Goal: Task Accomplishment & Management: Manage account settings

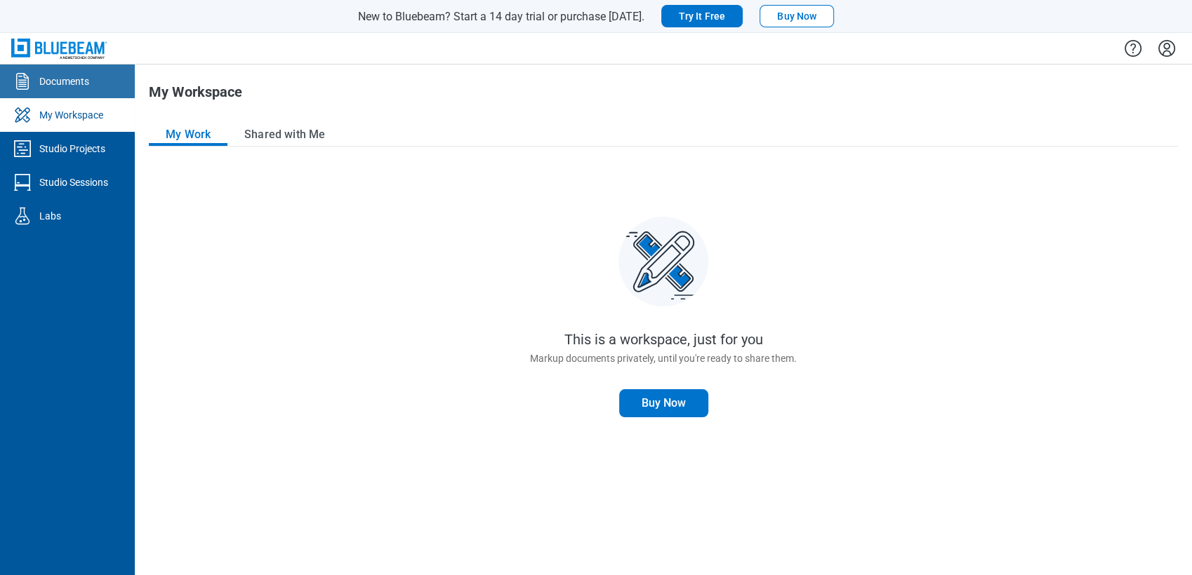
click at [100, 69] on link "Documents" at bounding box center [67, 82] width 135 height 34
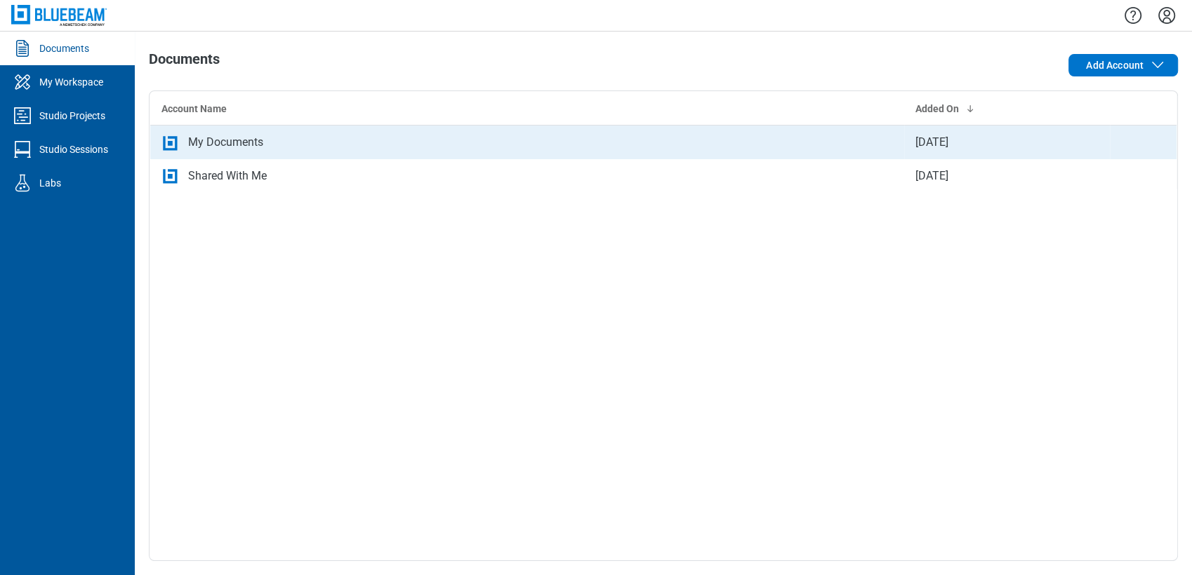
click at [196, 147] on div "My Documents" at bounding box center [225, 142] width 75 height 17
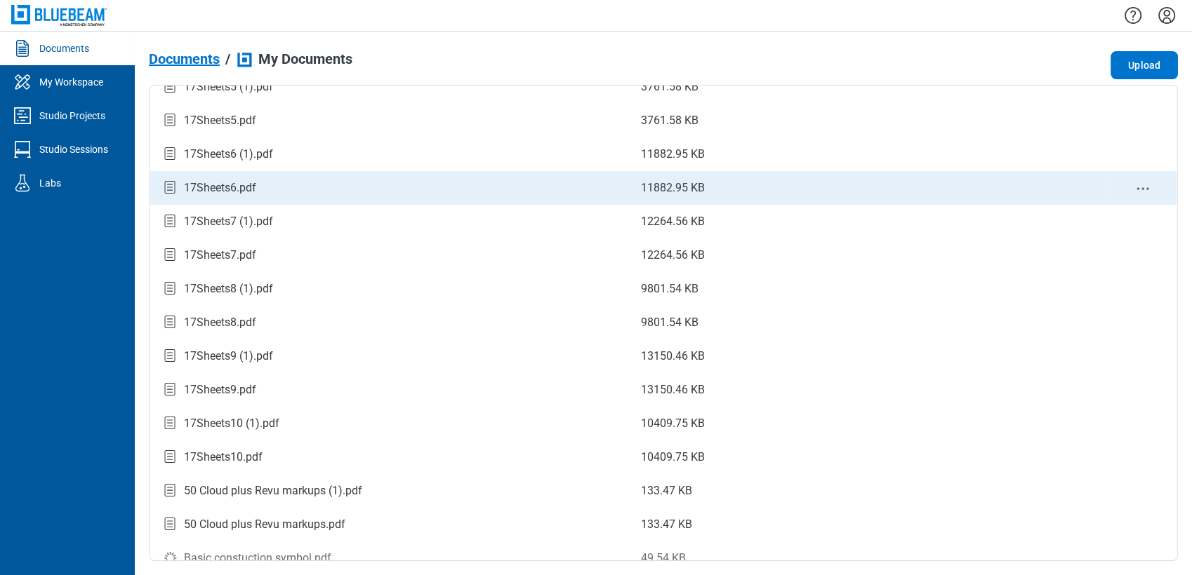
scroll to position [401, 0]
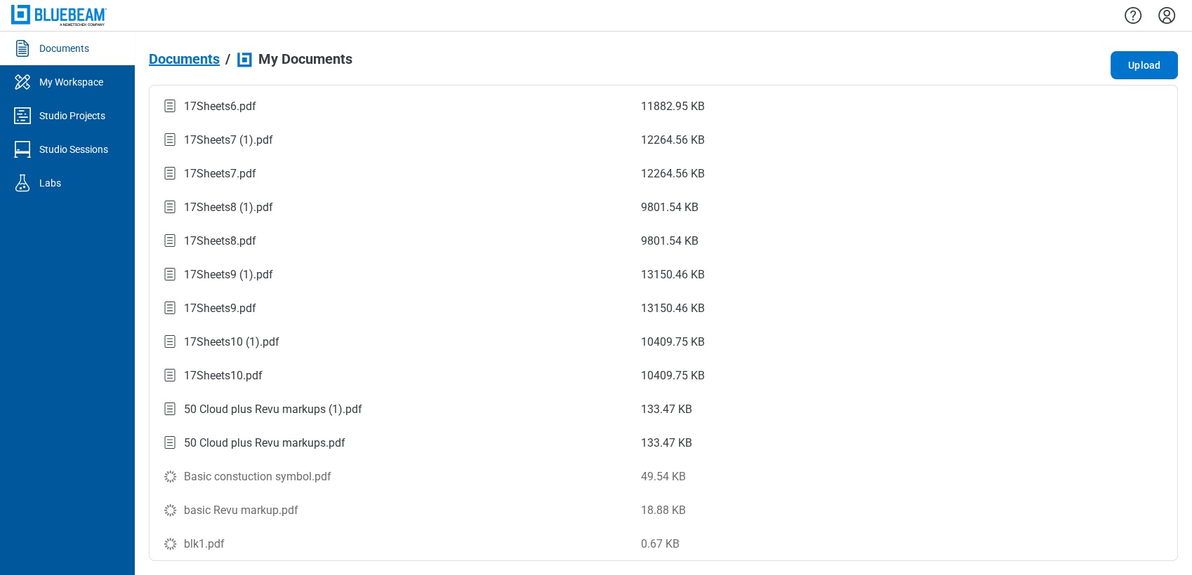
click at [1161, 11] on icon "Settings" at bounding box center [1166, 15] width 22 height 22
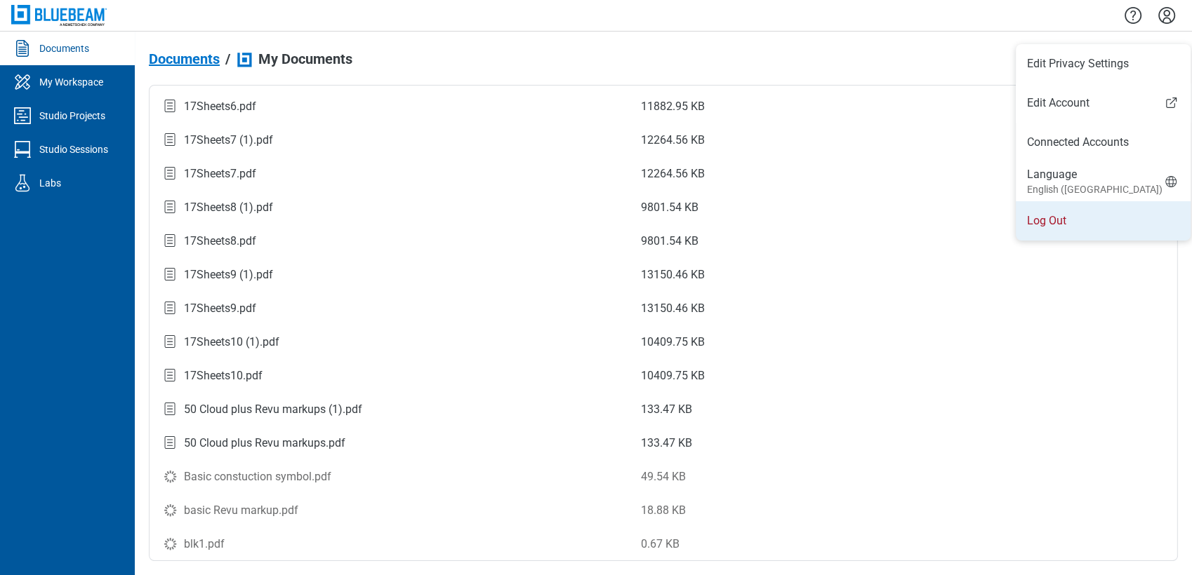
click at [1070, 211] on li "Log Out" at bounding box center [1102, 220] width 175 height 39
